Goal: Find specific page/section

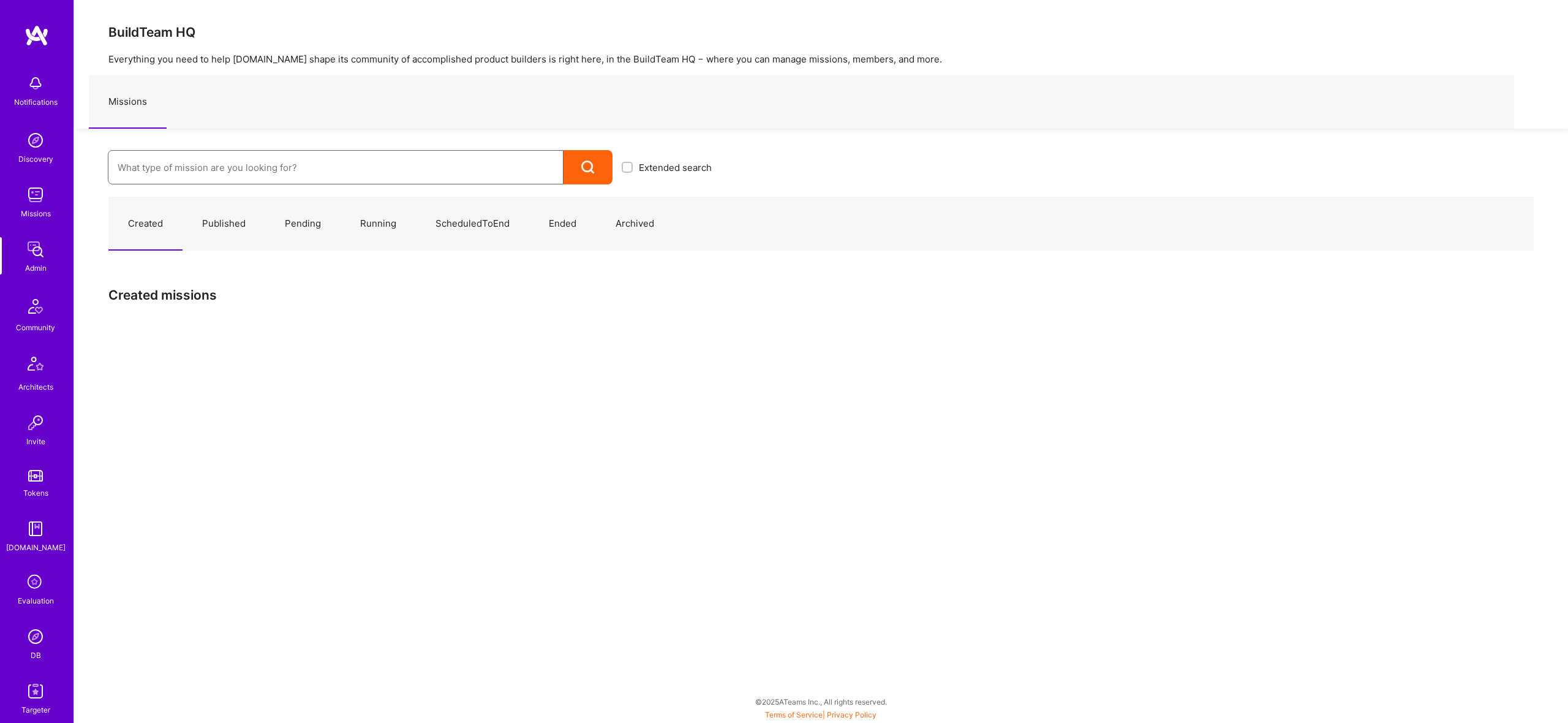
click at [337, 155] on input at bounding box center [336, 168] width 436 height 31
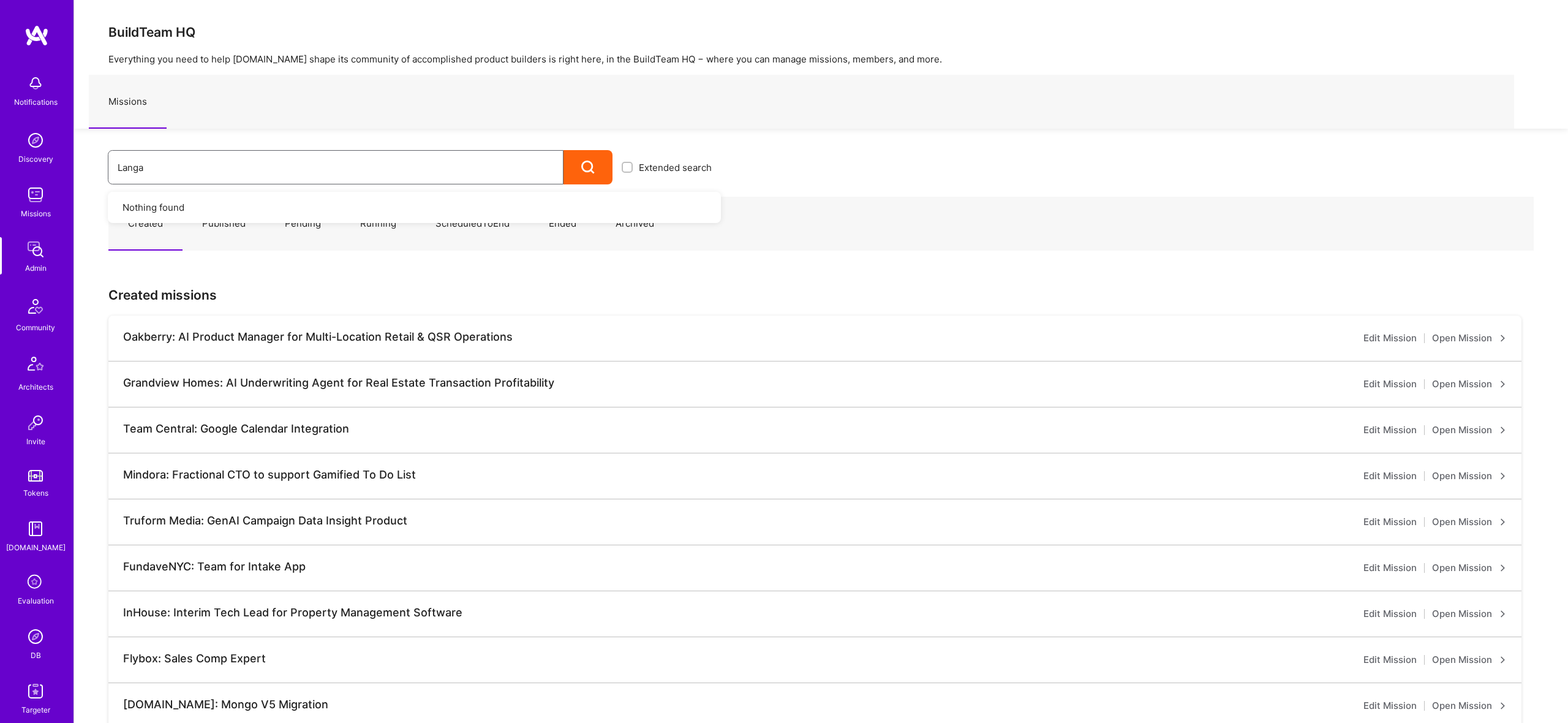
type input "[PERSON_NAME]"
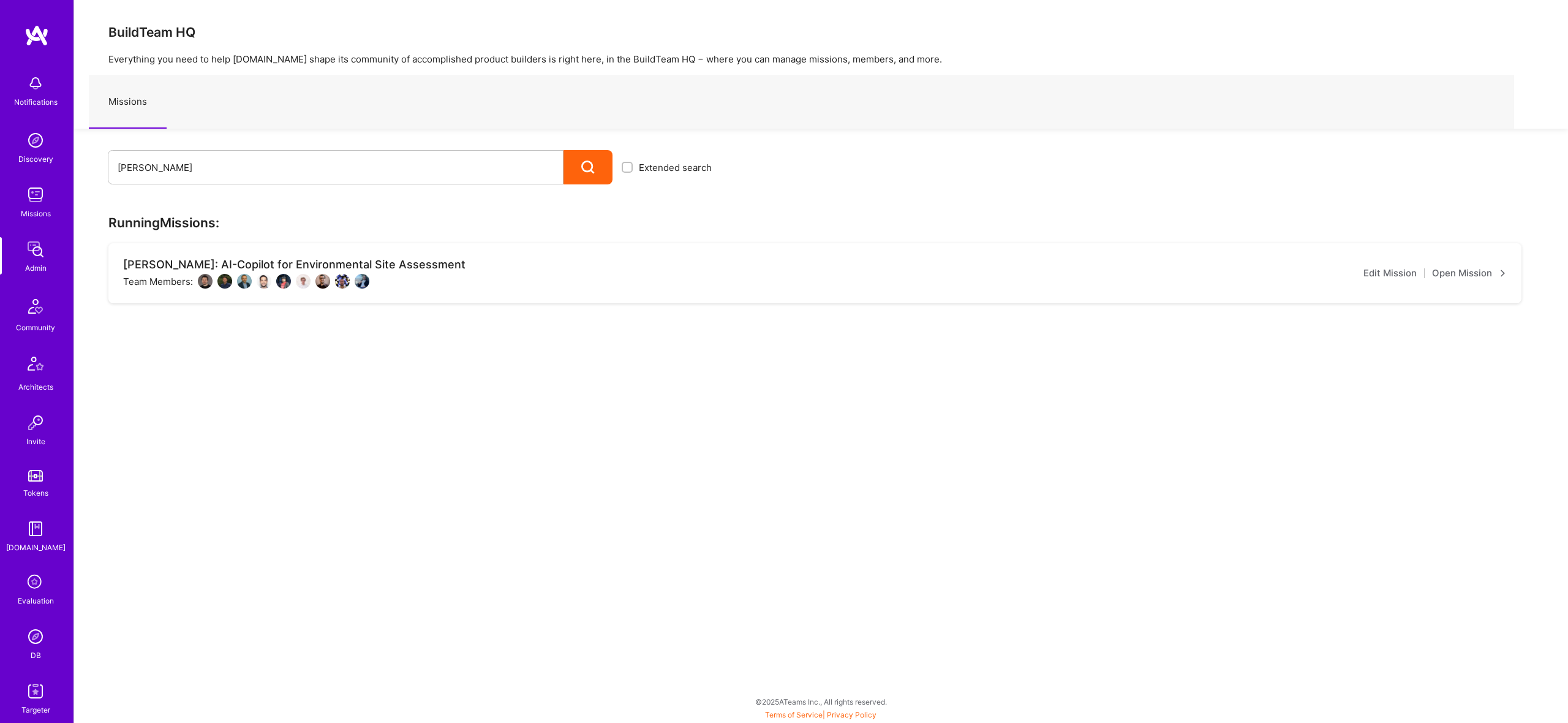
click at [1477, 273] on link "Open Mission" at bounding box center [1470, 273] width 75 height 15
